Goal: Manage account settings

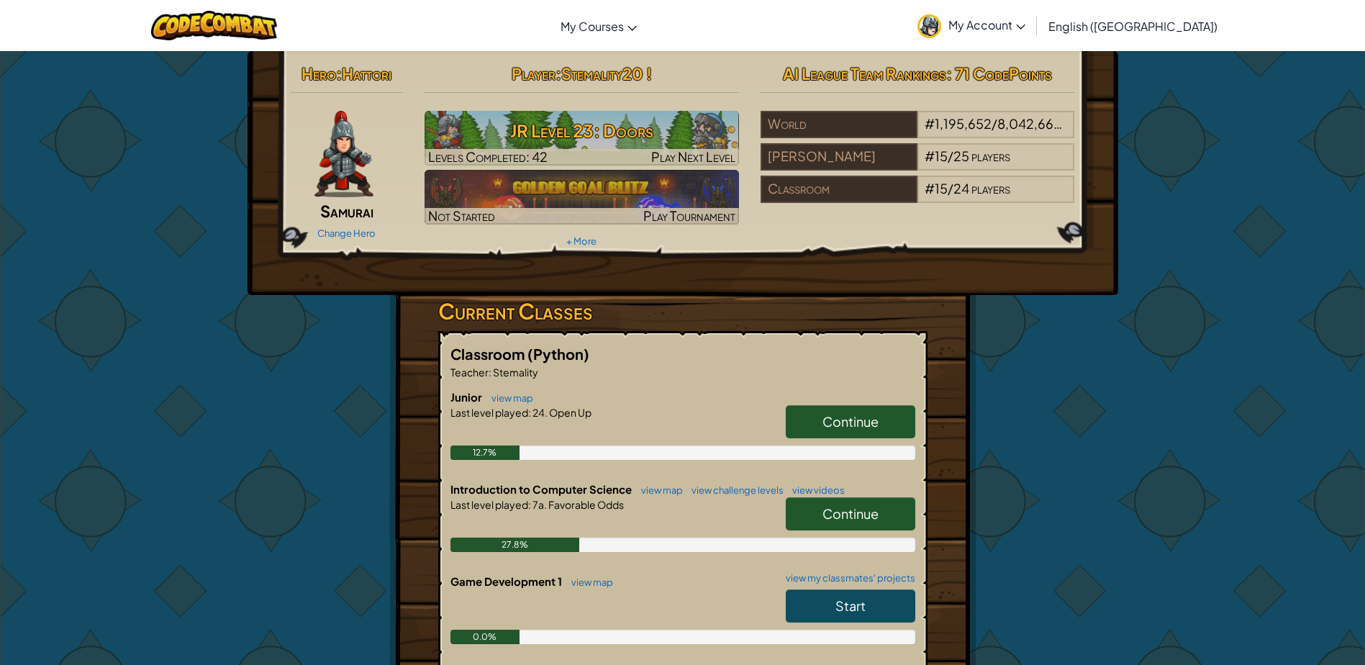
click at [1025, 24] on icon at bounding box center [1020, 26] width 9 height 5
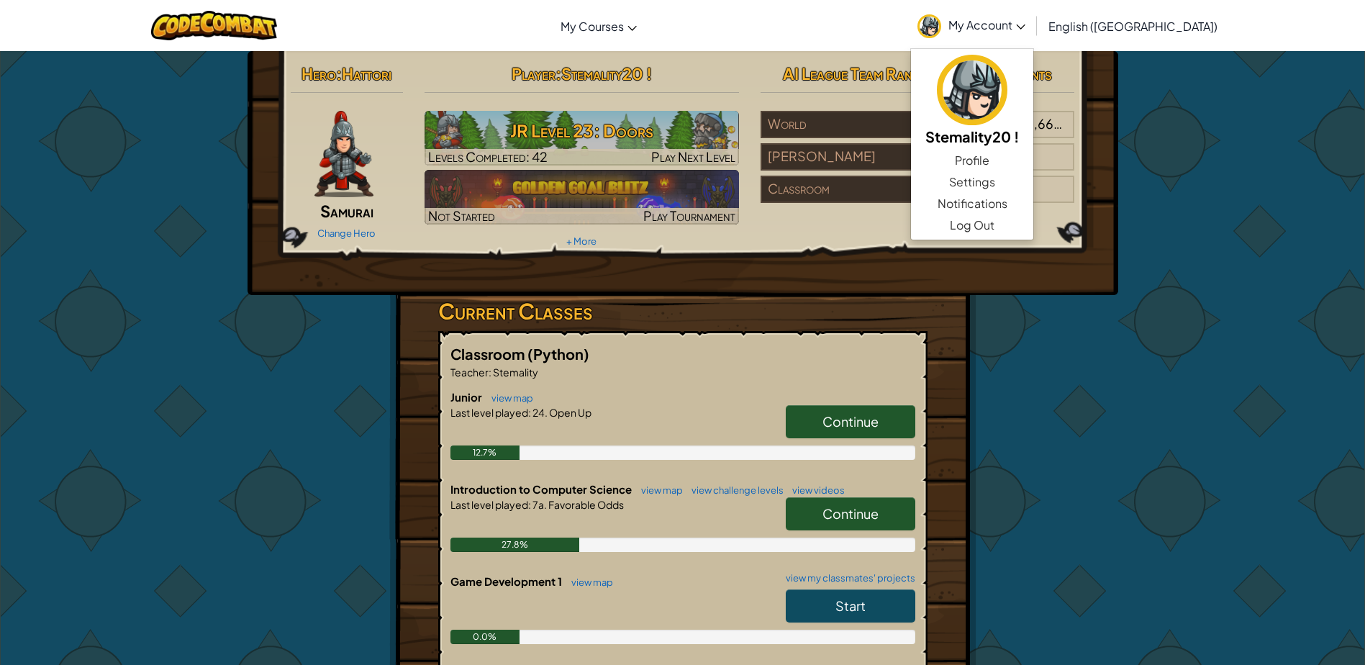
drag, startPoint x: 1169, startPoint y: 347, endPoint x: 1120, endPoint y: 335, distance: 50.2
